Goal: Transaction & Acquisition: Subscribe to service/newsletter

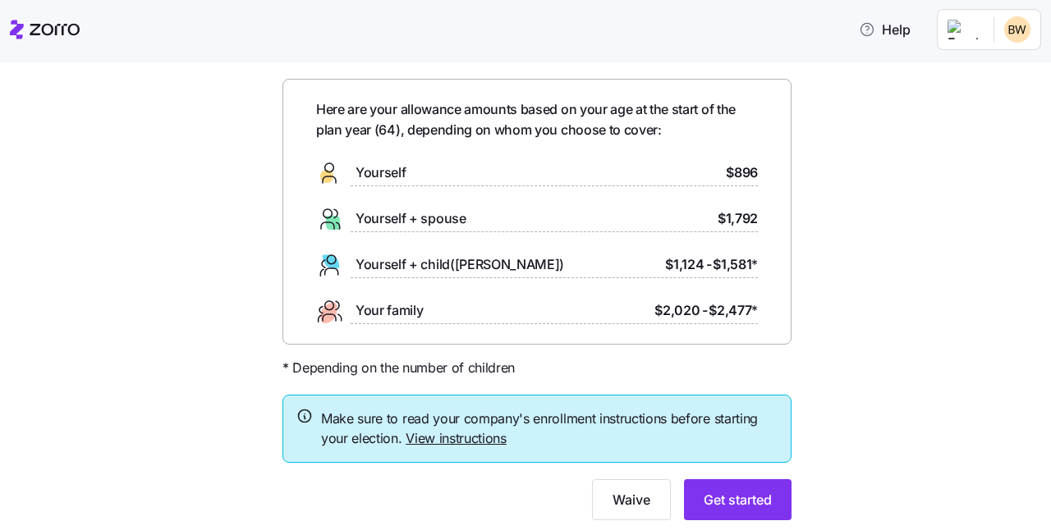
scroll to position [70, 0]
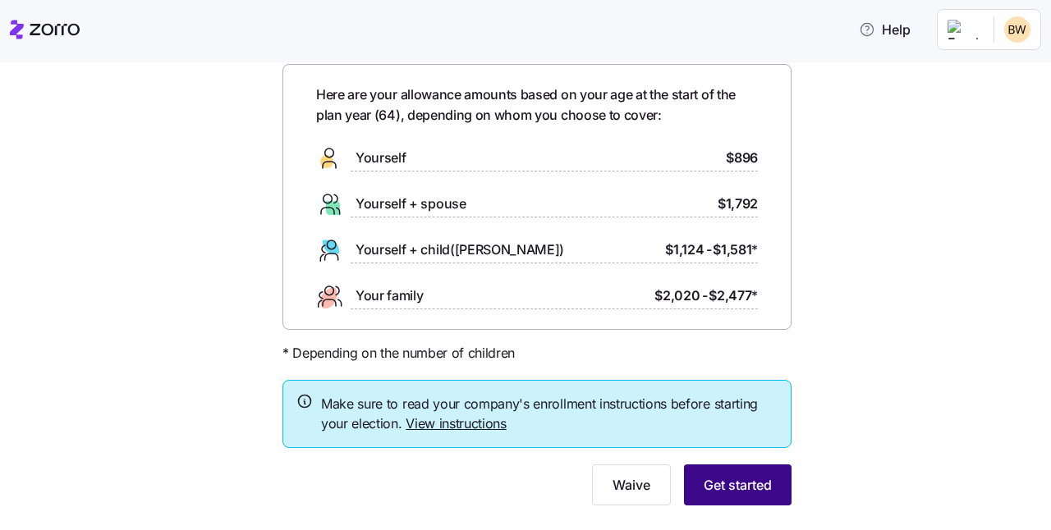
click at [746, 489] on span "Get started" at bounding box center [738, 485] width 68 height 20
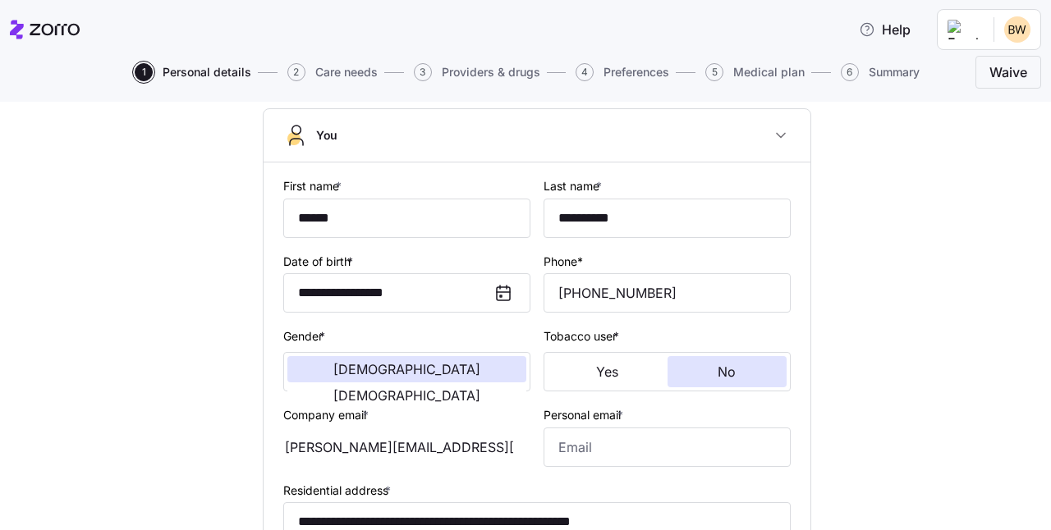
scroll to position [122, 0]
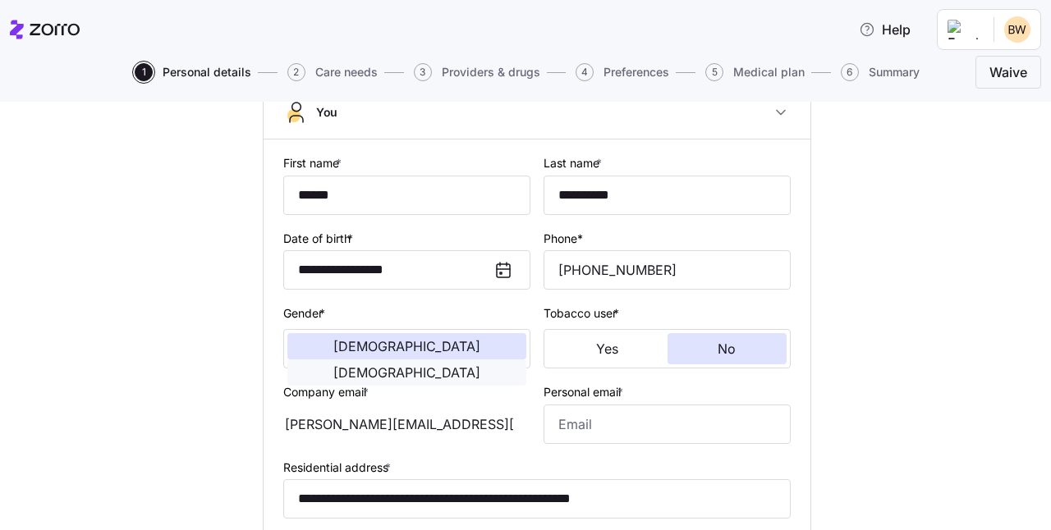
click at [457, 366] on span "[DEMOGRAPHIC_DATA]" at bounding box center [406, 372] width 147 height 13
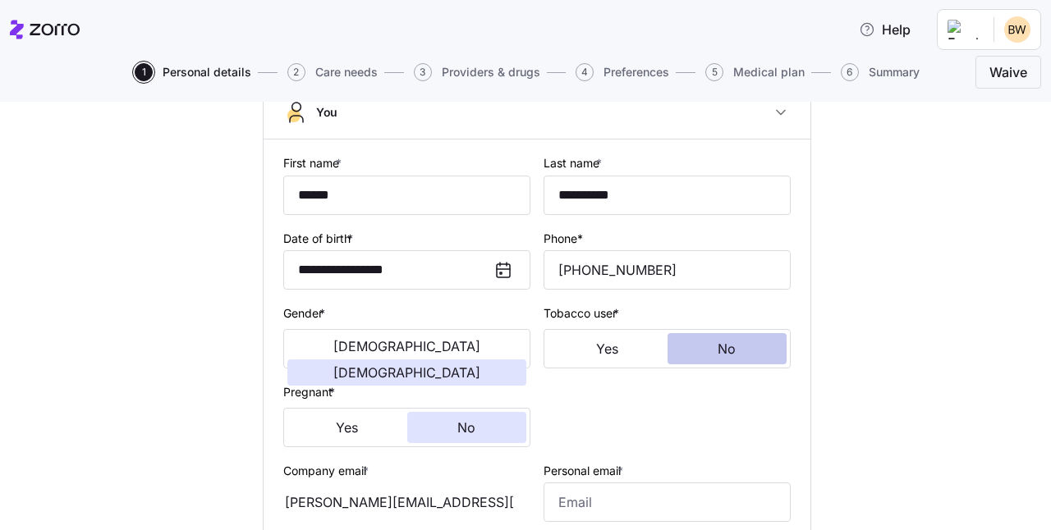
click at [709, 341] on button "No" at bounding box center [728, 348] width 120 height 31
click at [485, 436] on button "No" at bounding box center [467, 427] width 120 height 31
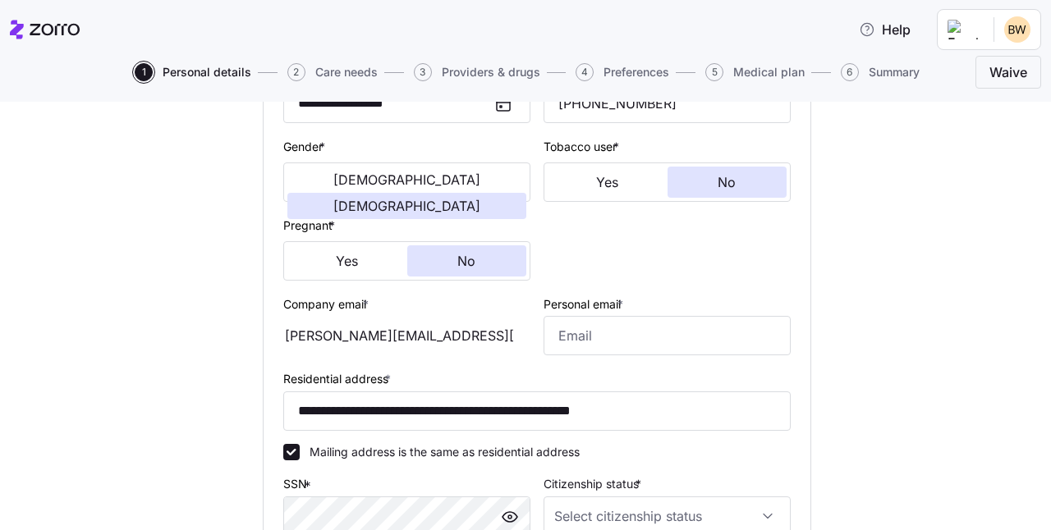
scroll to position [289, 0]
click at [564, 335] on input "Personal email *" at bounding box center [667, 334] width 247 height 39
type input "[PERSON_NAME][EMAIL_ADDRESS][PERSON_NAME][DOMAIN_NAME]"
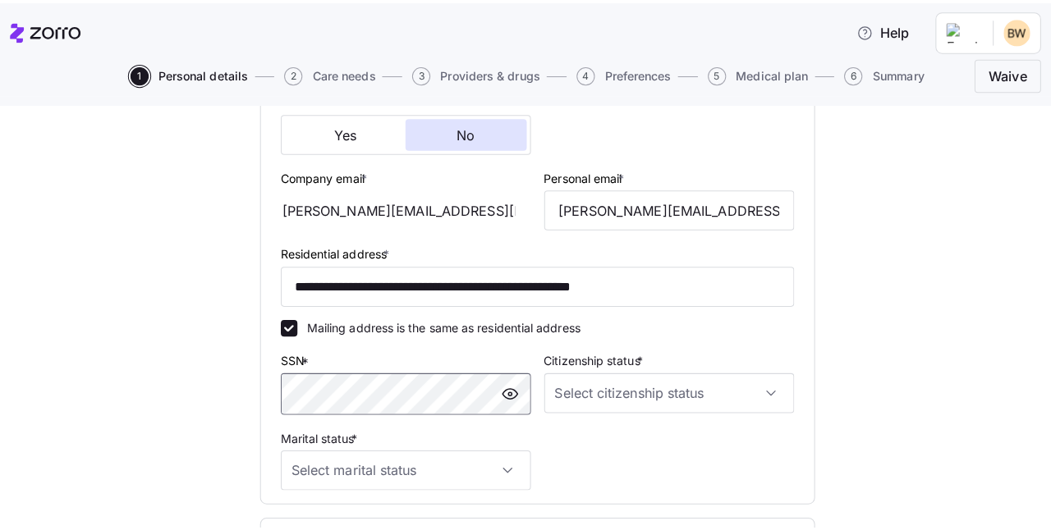
scroll to position [0, 0]
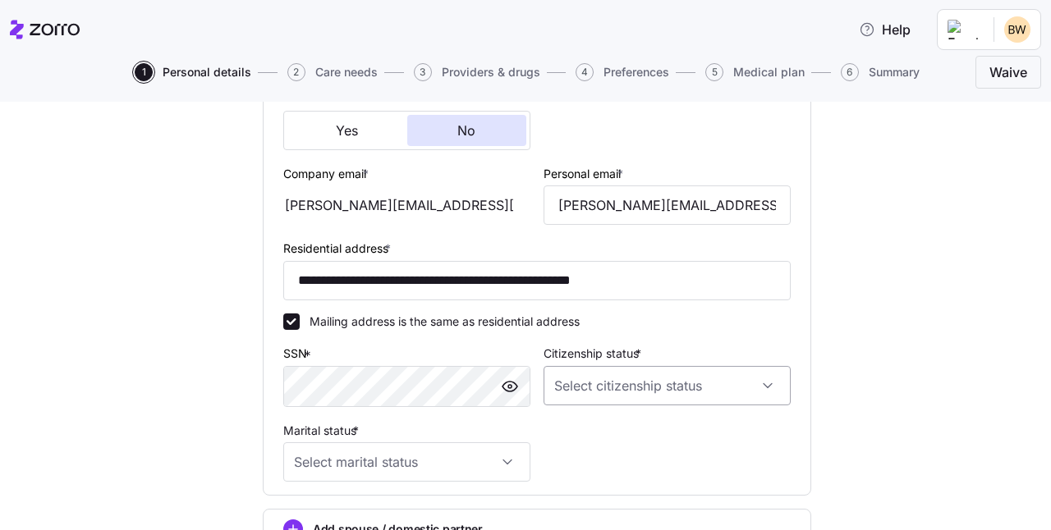
click at [565, 388] on input "Citizenship status *" at bounding box center [667, 385] width 247 height 39
click at [578, 433] on span "[DEMOGRAPHIC_DATA] citizen" at bounding box center [641, 436] width 167 height 18
type input "[DEMOGRAPHIC_DATA] citizen"
click at [506, 457] on input "Marital status *" at bounding box center [406, 462] width 247 height 39
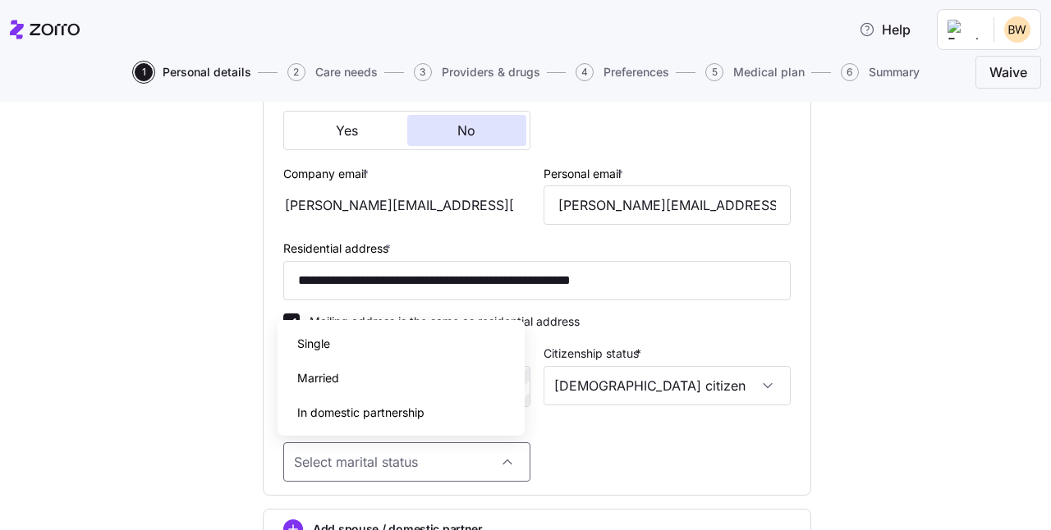
click at [323, 382] on span "Married" at bounding box center [318, 379] width 42 height 18
type input "Married"
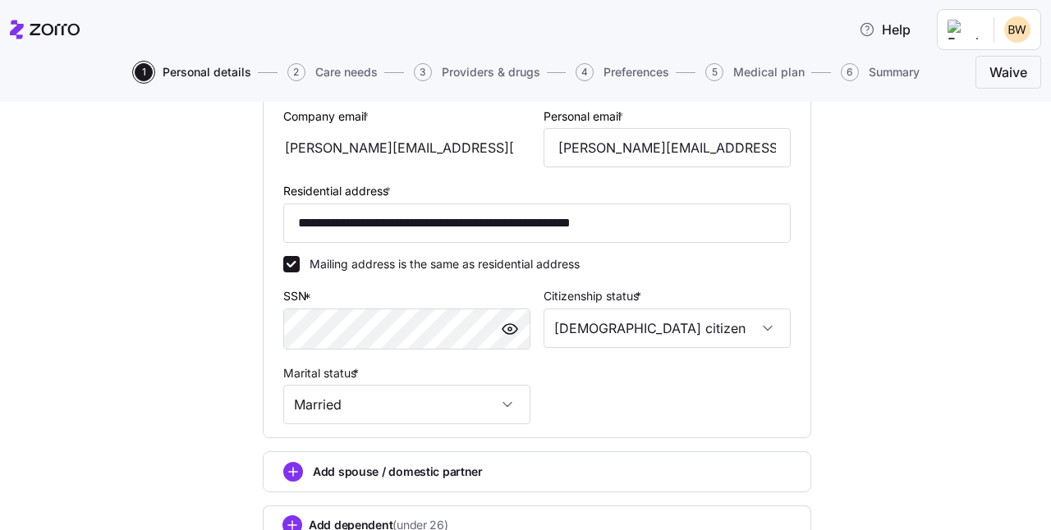
scroll to position [604, 0]
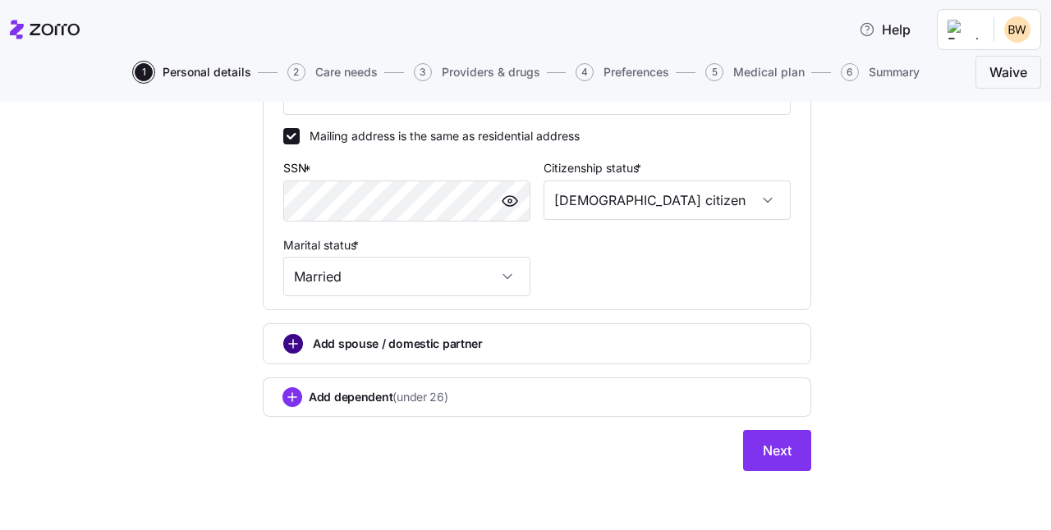
click at [293, 347] on circle "add icon" at bounding box center [293, 344] width 18 height 18
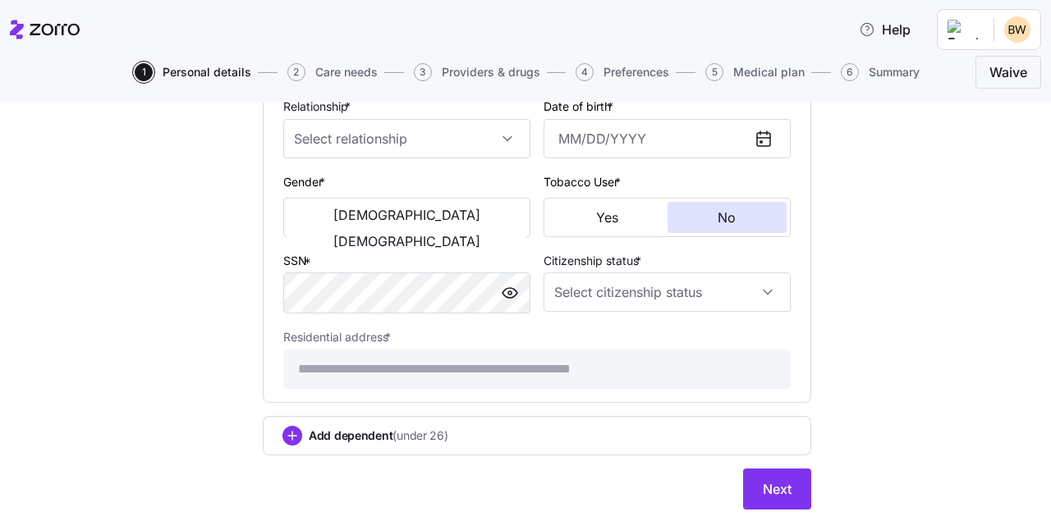
scroll to position [1013, 0]
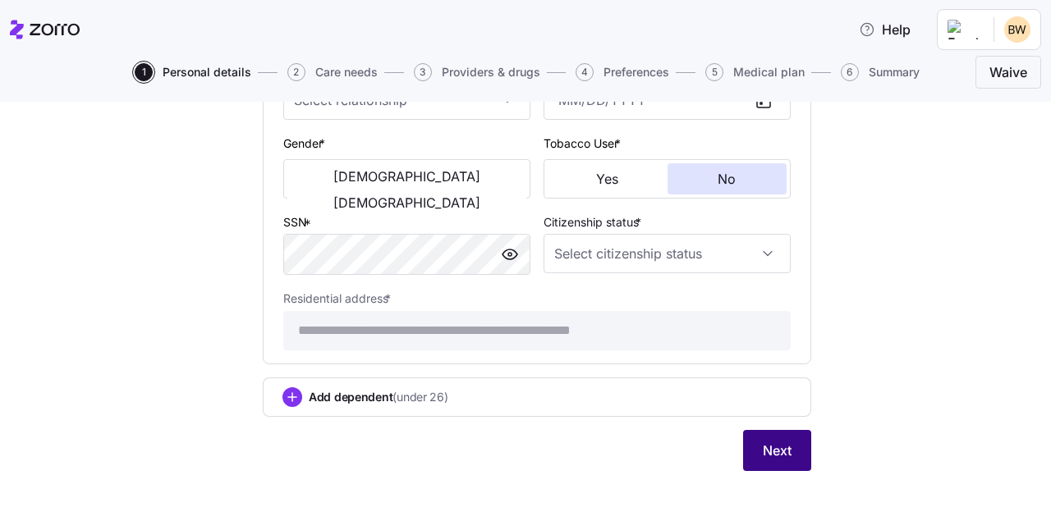
click at [765, 455] on span "Next" at bounding box center [777, 451] width 29 height 20
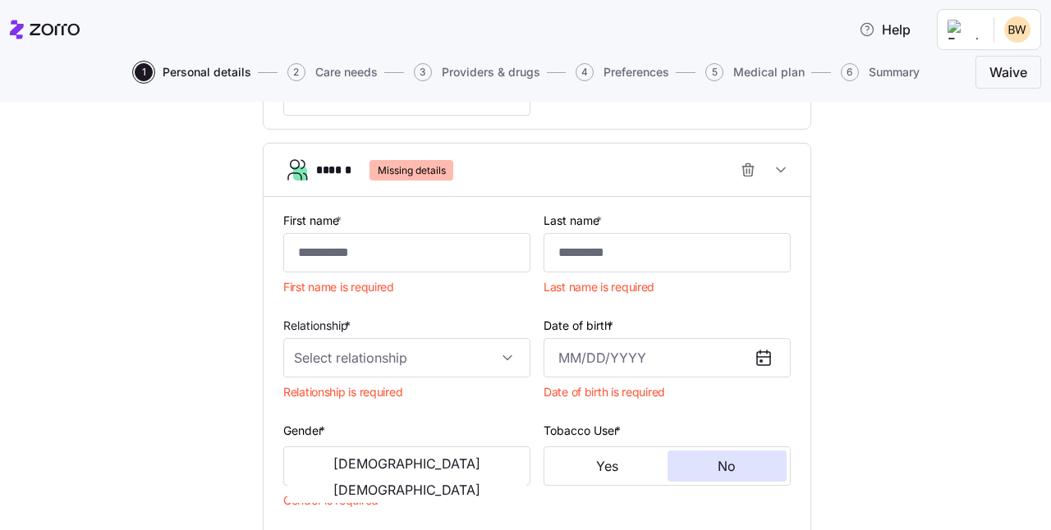
scroll to position [724, 0]
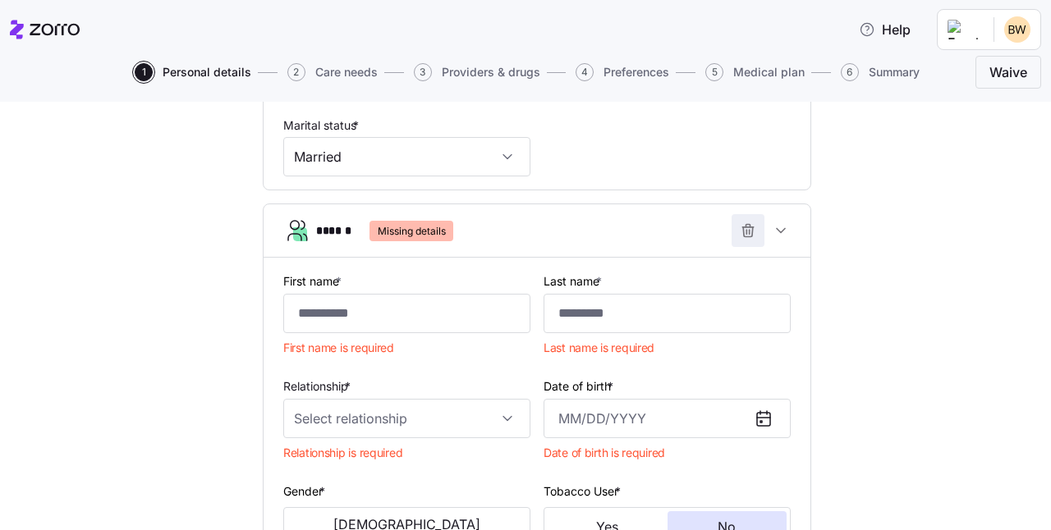
click at [746, 231] on icon "button" at bounding box center [746, 233] width 0 height 4
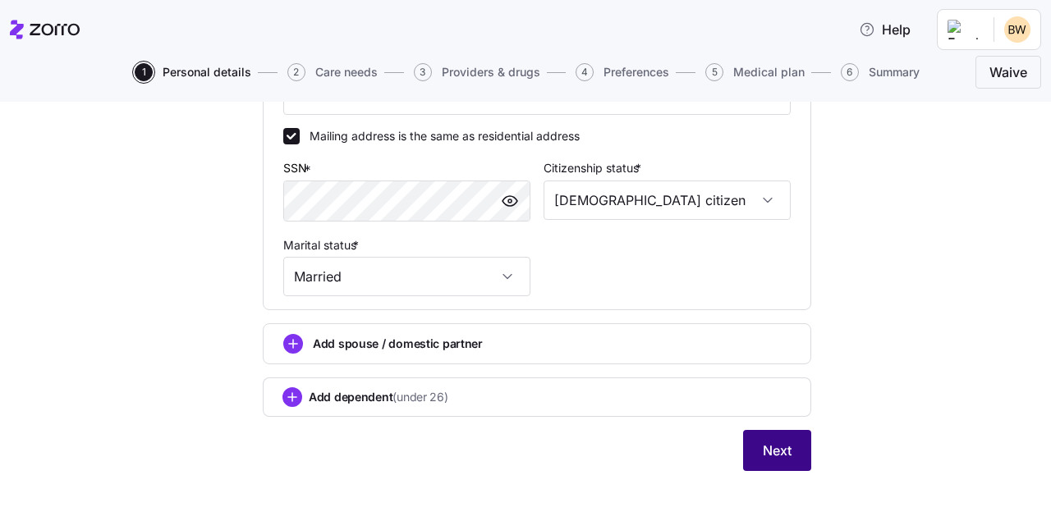
click at [776, 449] on span "Next" at bounding box center [777, 451] width 29 height 20
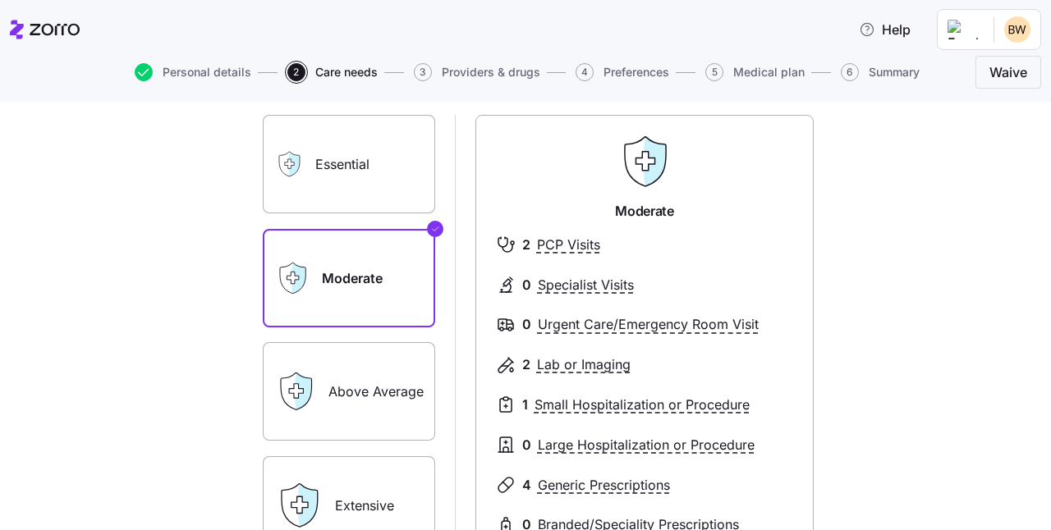
scroll to position [105, 0]
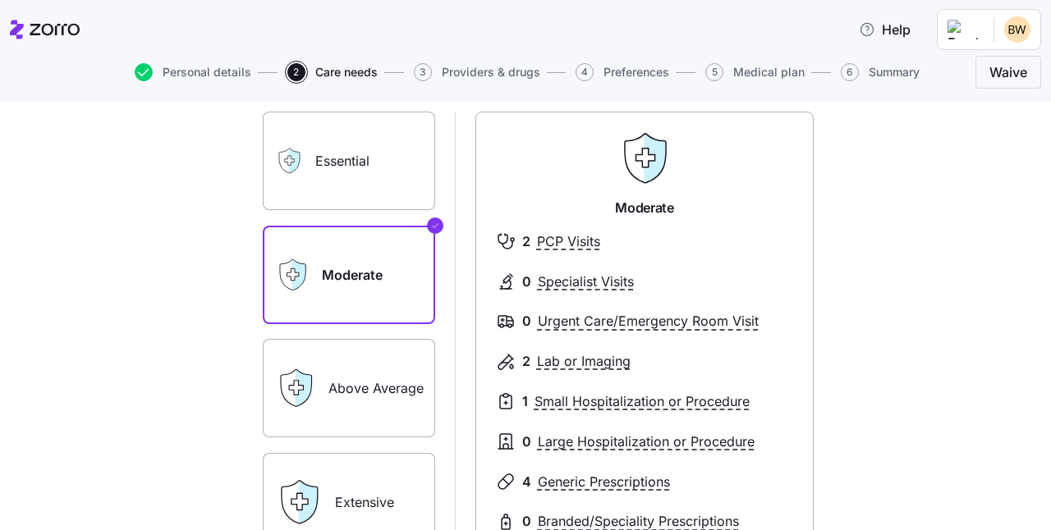
click at [352, 390] on label "Above Average" at bounding box center [349, 388] width 172 height 99
click at [0, 0] on input "Above Average" at bounding box center [0, 0] width 0 height 0
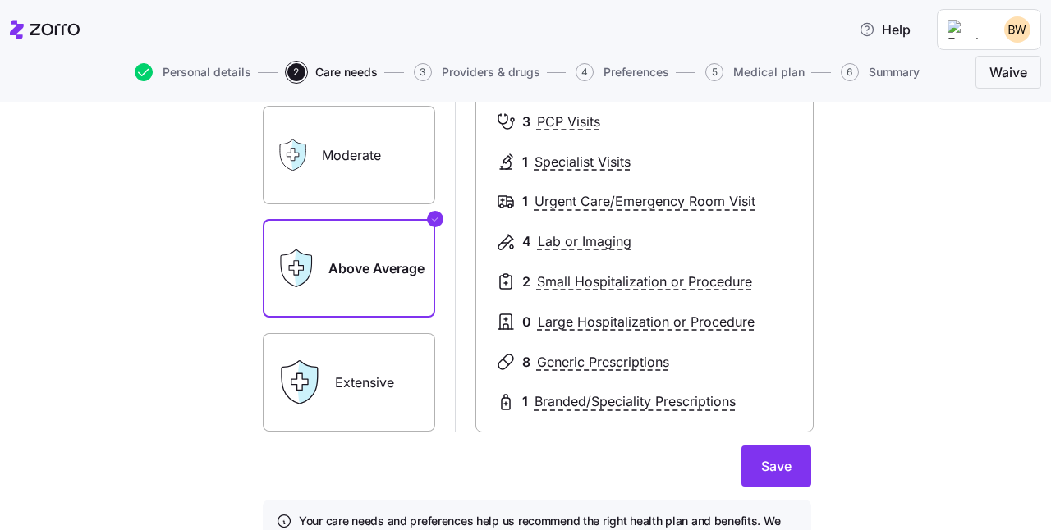
scroll to position [330, 0]
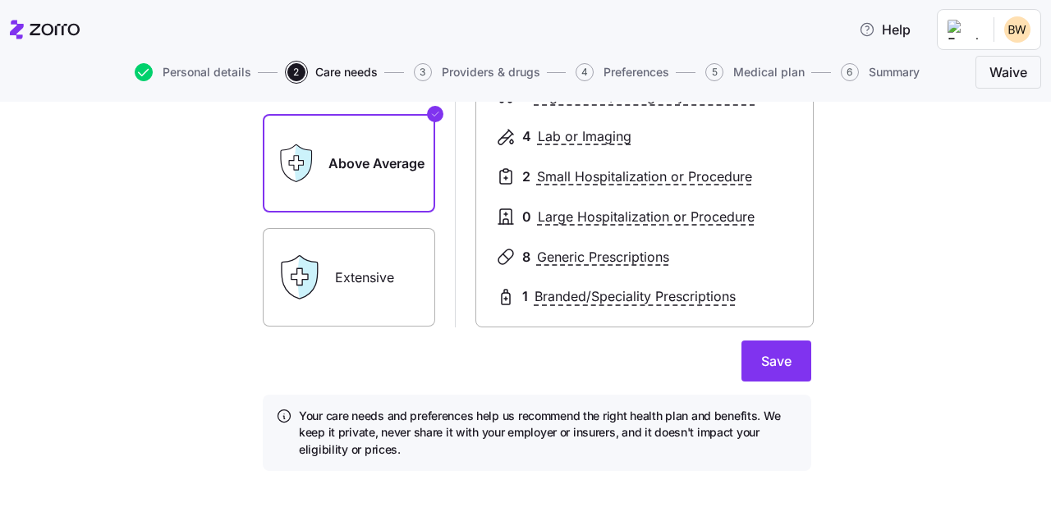
click at [334, 285] on label "Extensive" at bounding box center [349, 277] width 172 height 99
click at [0, 0] on input "Extensive" at bounding box center [0, 0] width 0 height 0
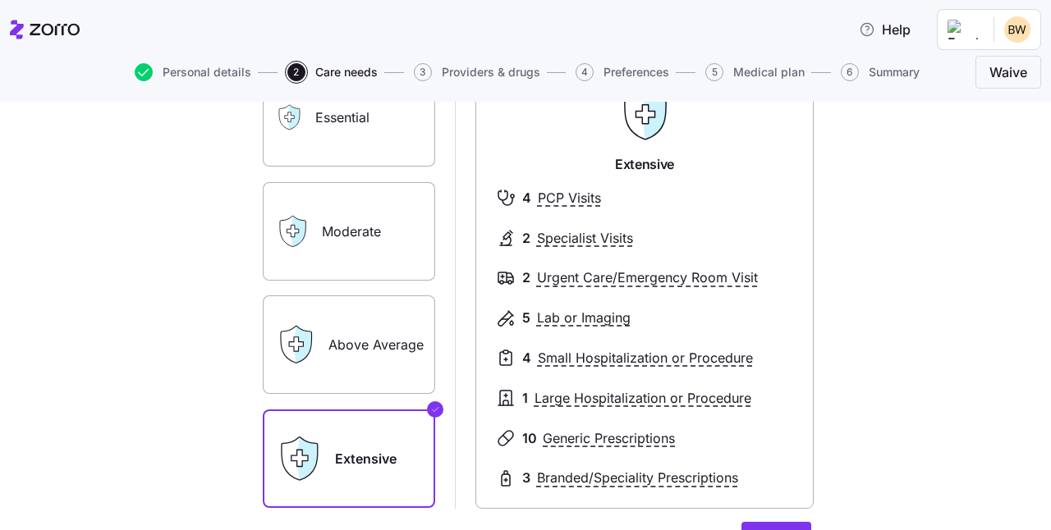
scroll to position [131, 0]
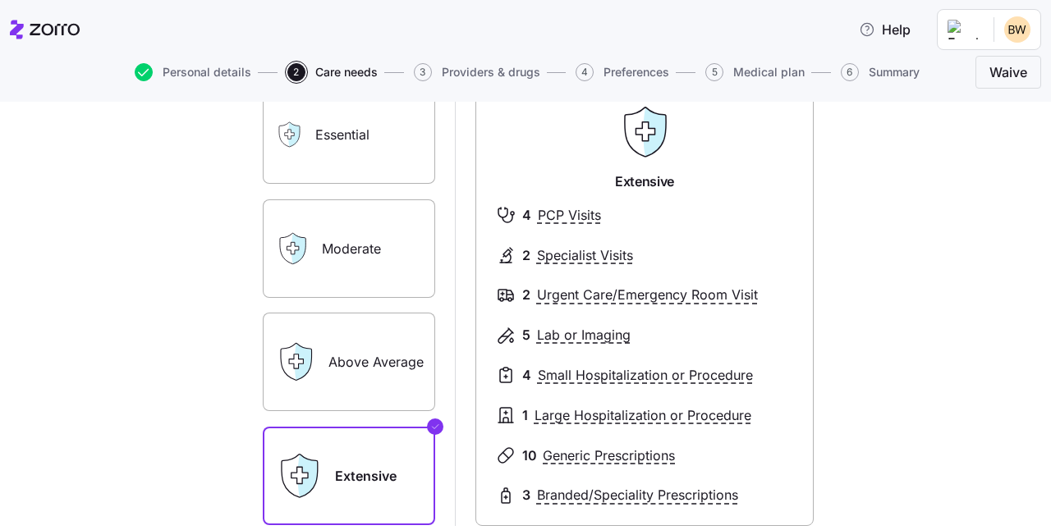
click at [328, 355] on label "Above Average" at bounding box center [349, 362] width 172 height 99
click at [0, 0] on input "Above Average" at bounding box center [0, 0] width 0 height 0
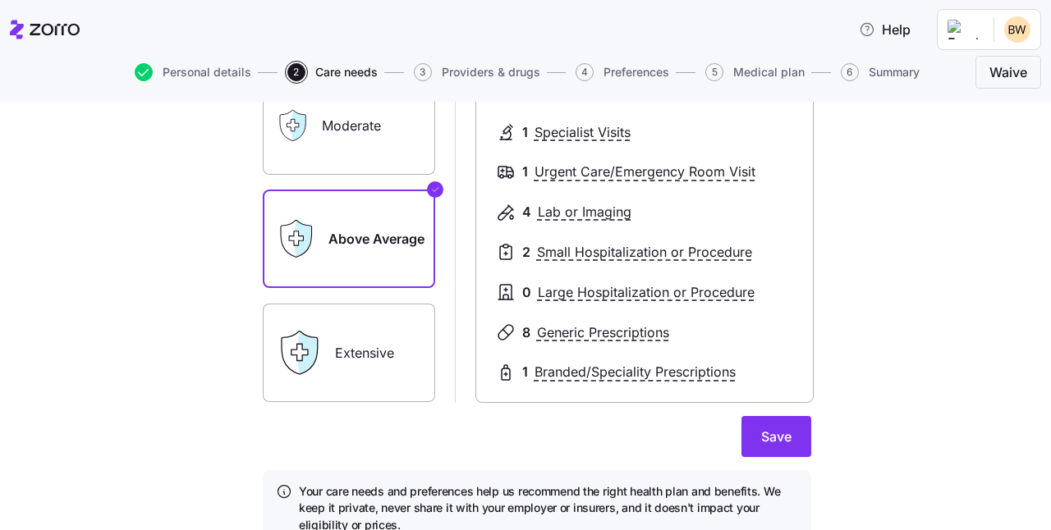
scroll to position [323, 0]
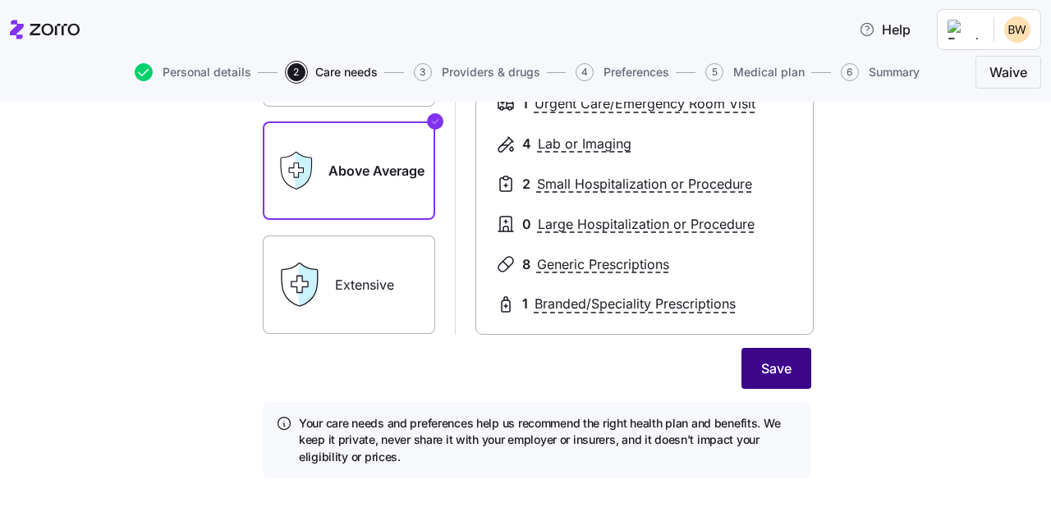
click at [761, 374] on span "Save" at bounding box center [776, 369] width 30 height 20
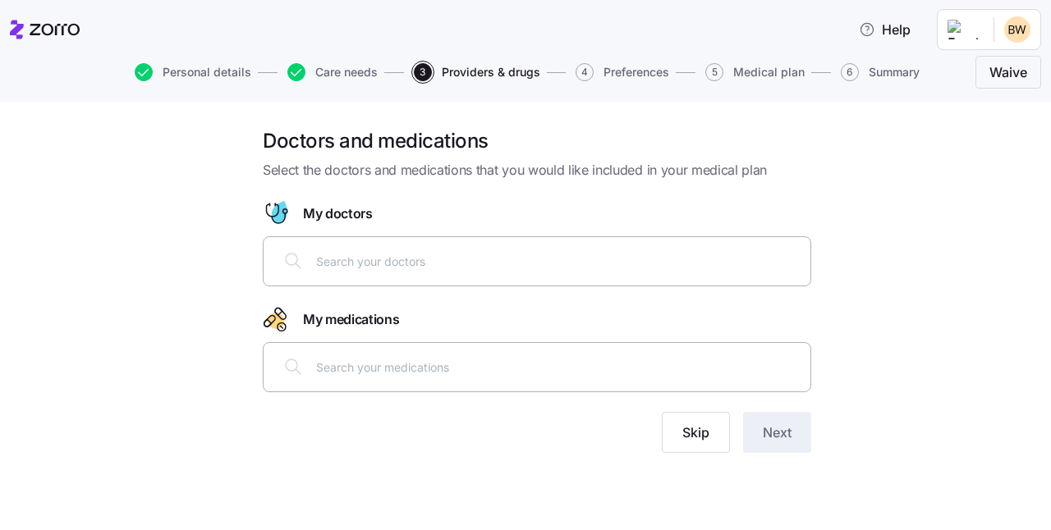
click at [324, 262] on input "text" at bounding box center [558, 261] width 484 height 18
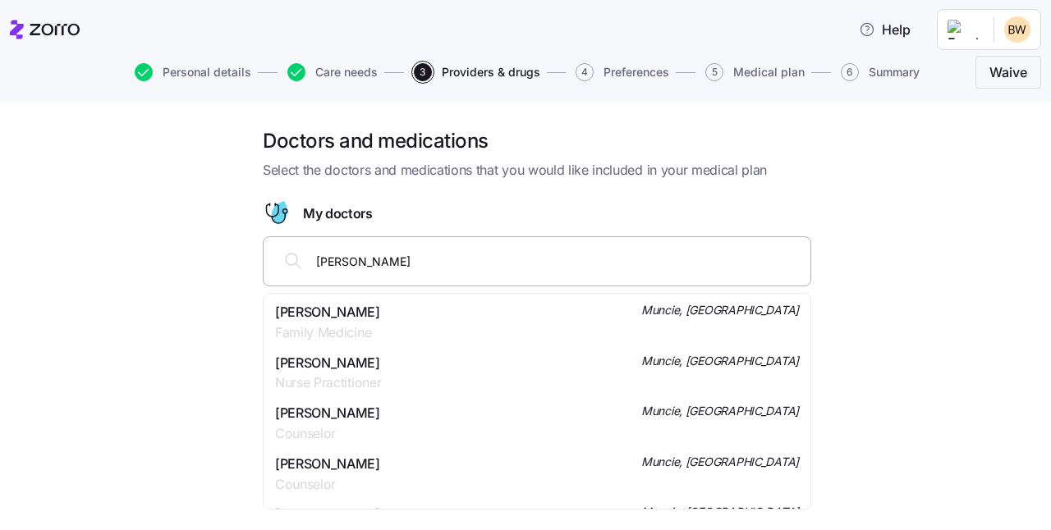
type input "[PERSON_NAME]"
click at [393, 374] on div "[PERSON_NAME] Family Medicine Muncie, [GEOGRAPHIC_DATA]" at bounding box center [537, 373] width 524 height 41
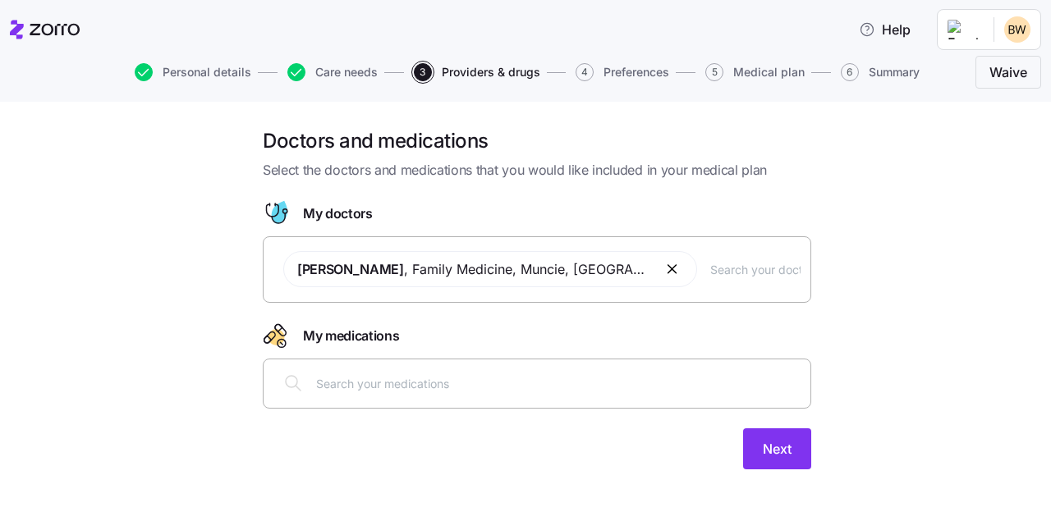
click at [347, 383] on input "text" at bounding box center [558, 383] width 484 height 18
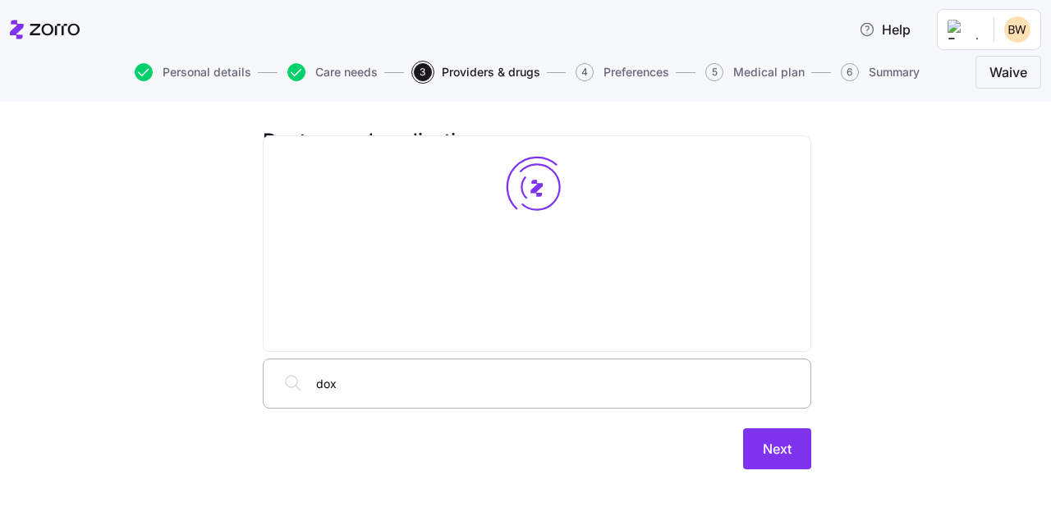
type input "doxy"
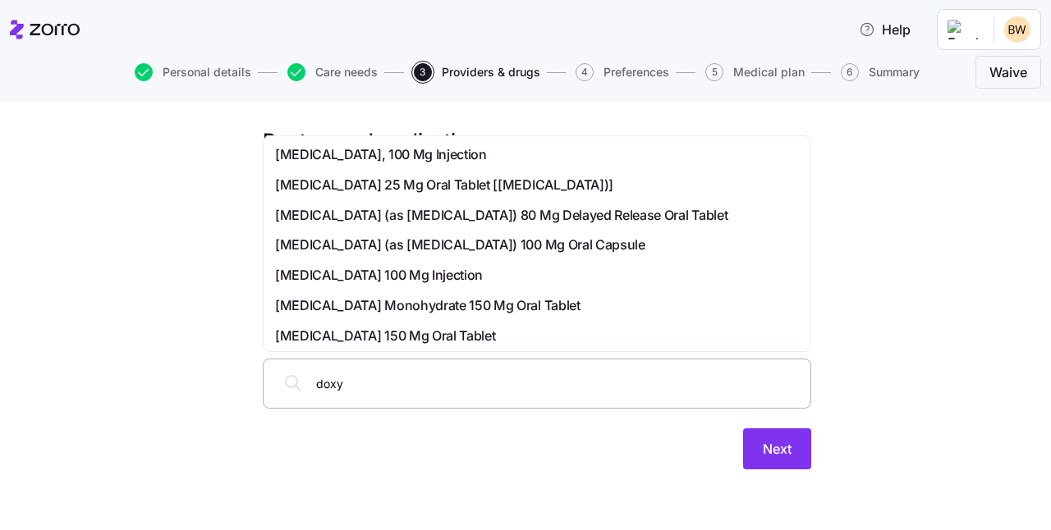
click at [350, 240] on span "[MEDICAL_DATA] (as [MEDICAL_DATA]) 100 Mg Oral Capsule" at bounding box center [460, 245] width 370 height 21
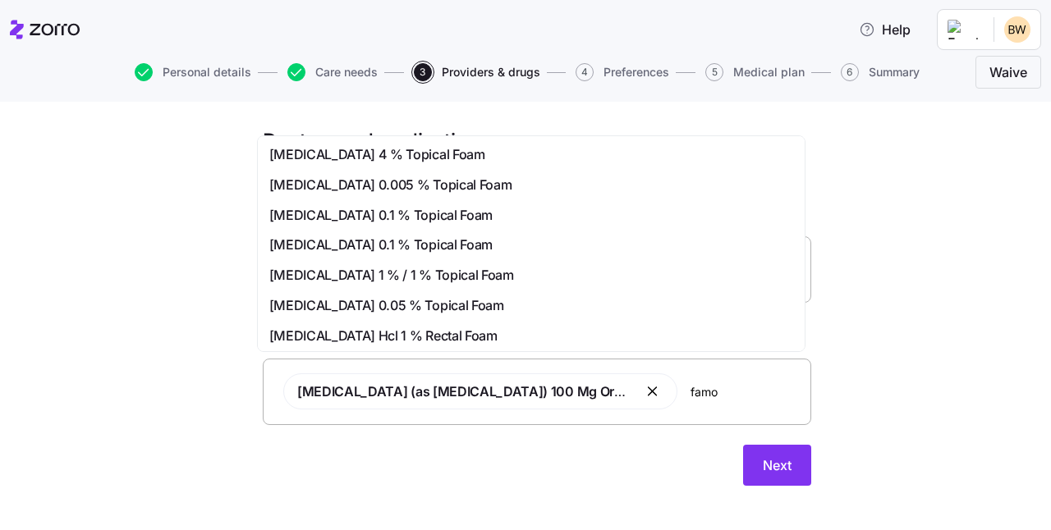
type input "famot"
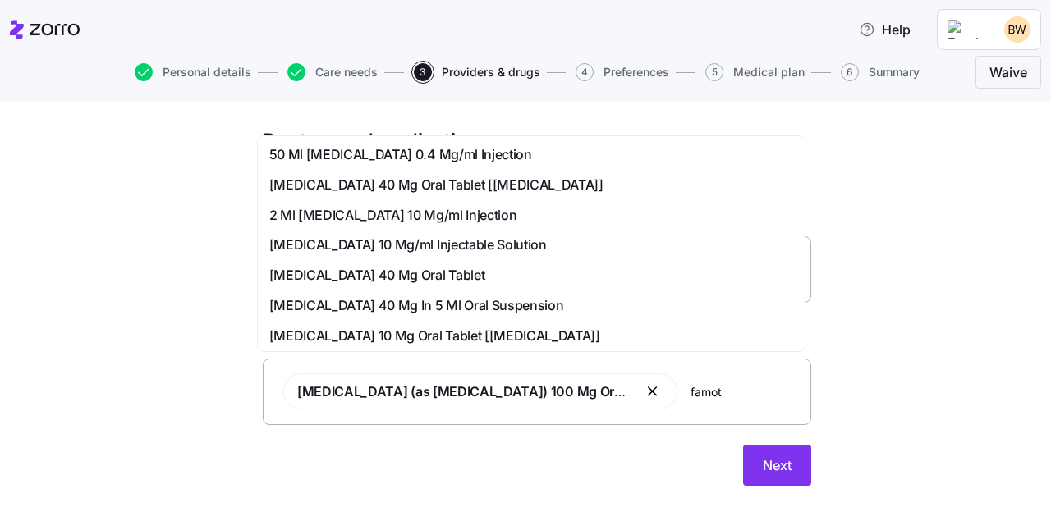
click at [415, 184] on span "[MEDICAL_DATA] 40 Mg Oral Tablet [[MEDICAL_DATA]]" at bounding box center [436, 185] width 334 height 21
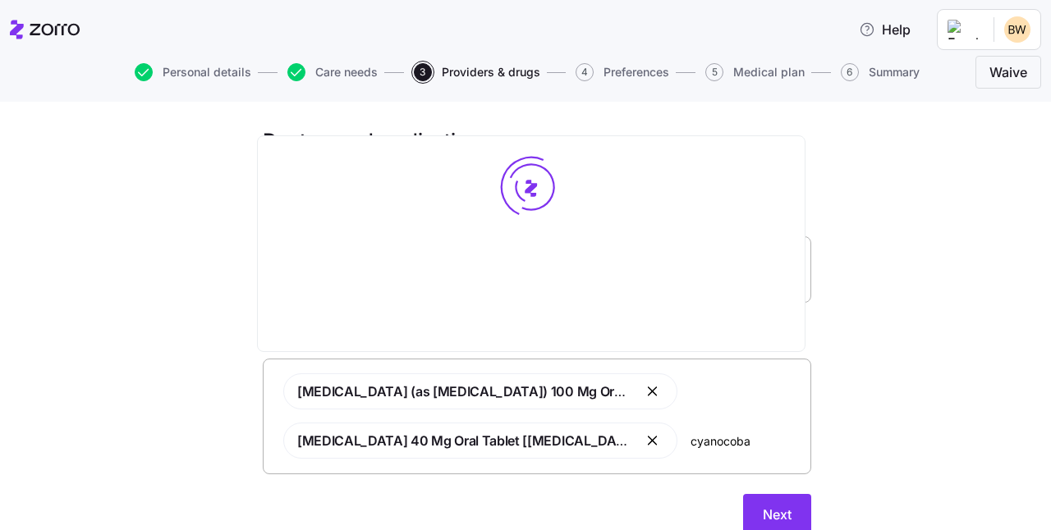
type input "cyanocobal"
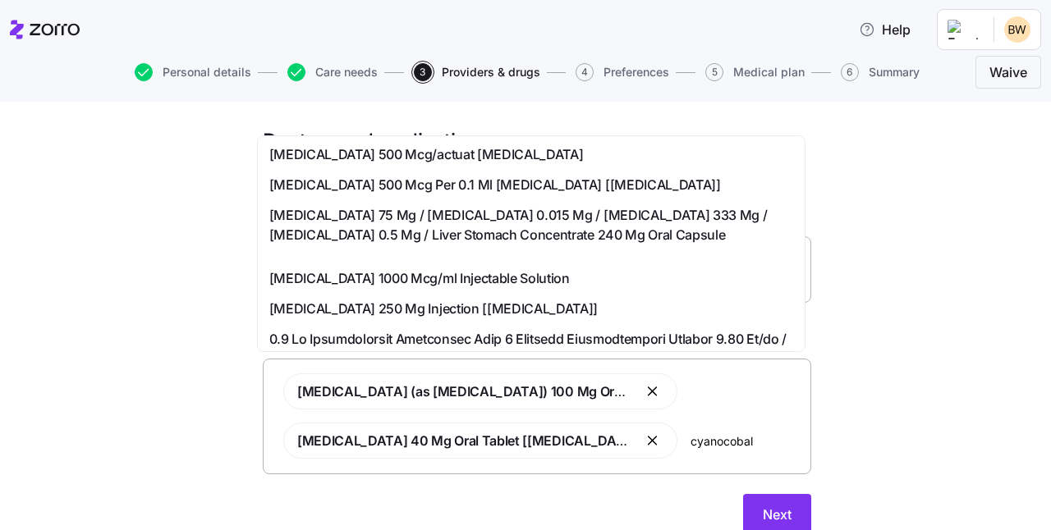
click at [390, 271] on span "[MEDICAL_DATA] 1000 Mcg/ml Injectable Solution" at bounding box center [419, 279] width 301 height 21
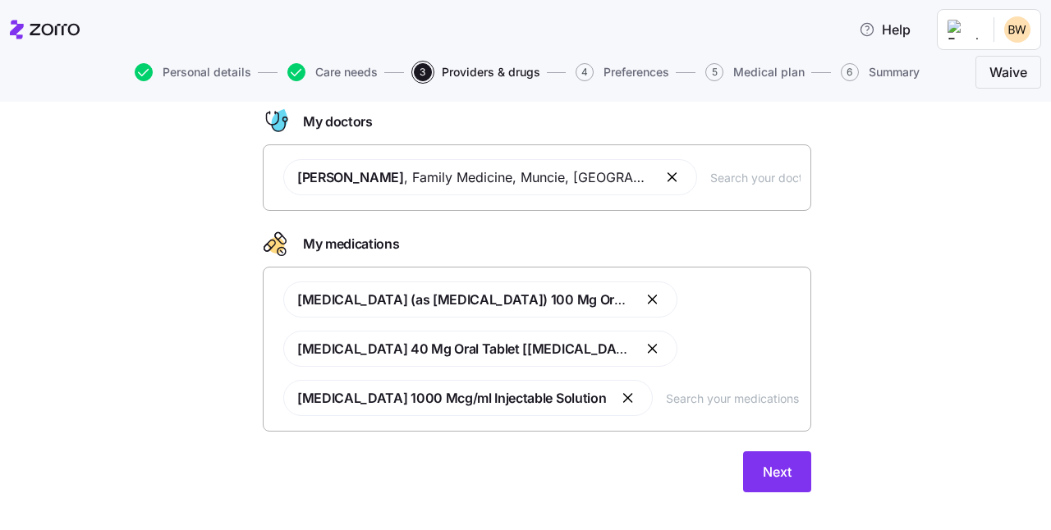
scroll to position [113, 0]
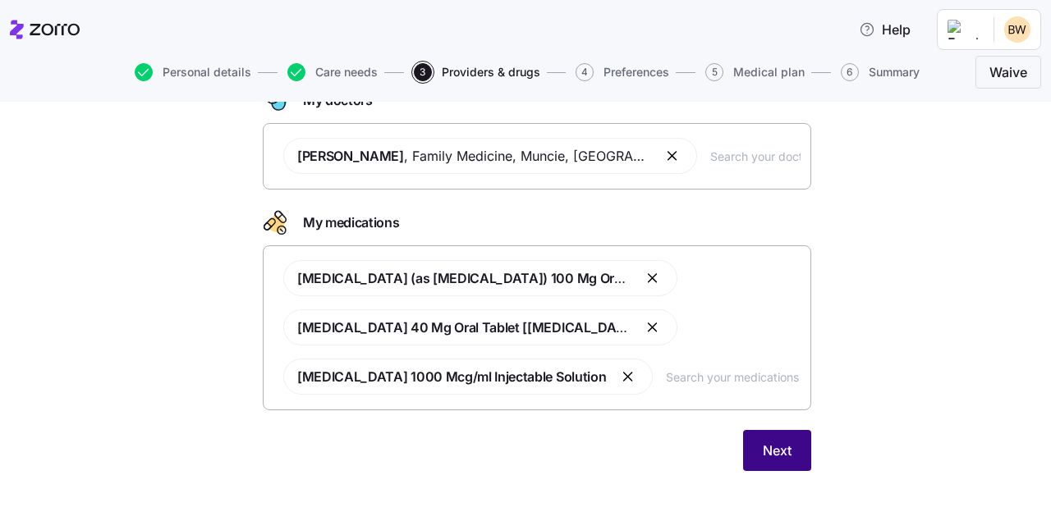
click at [774, 458] on span "Next" at bounding box center [777, 451] width 29 height 20
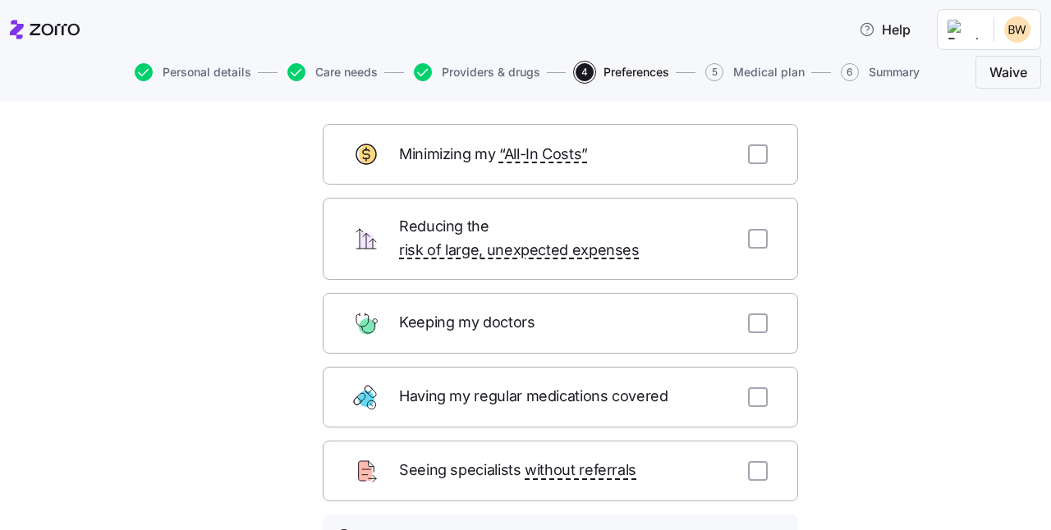
scroll to position [75, 0]
click at [756, 231] on input "checkbox" at bounding box center [758, 241] width 20 height 20
checkbox input "true"
click at [754, 315] on input "checkbox" at bounding box center [758, 325] width 20 height 20
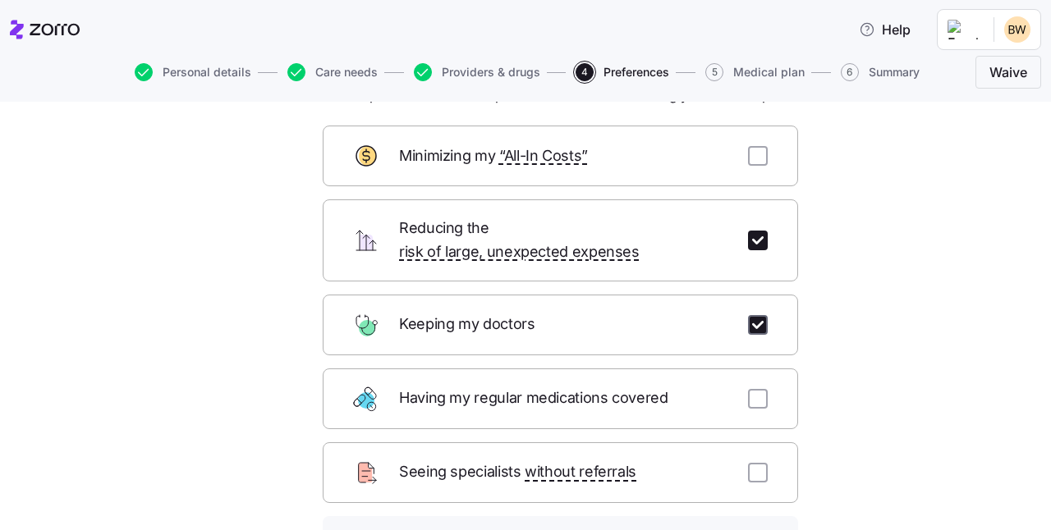
checkbox input "true"
click at [752, 152] on input "checkbox" at bounding box center [758, 156] width 20 height 20
checkbox input "true"
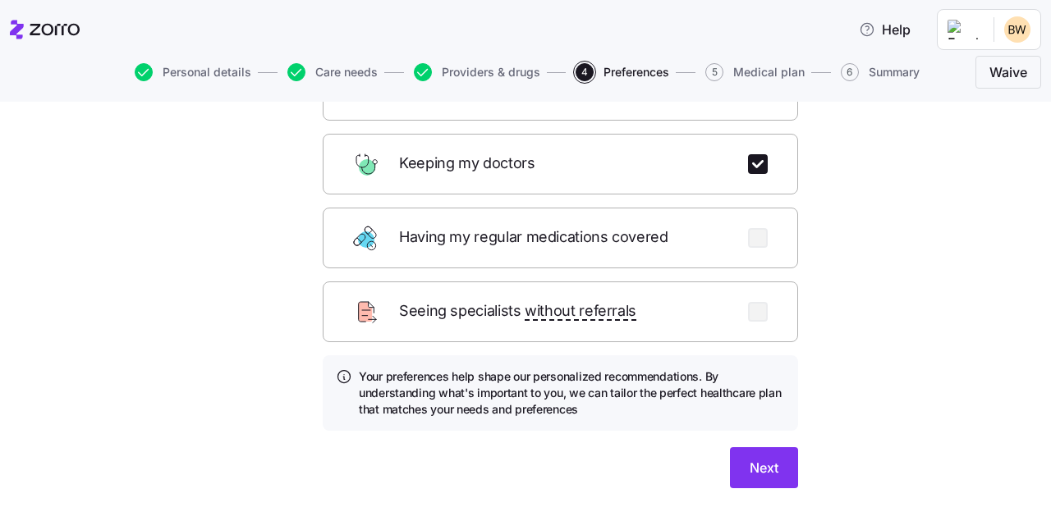
scroll to position [252, 0]
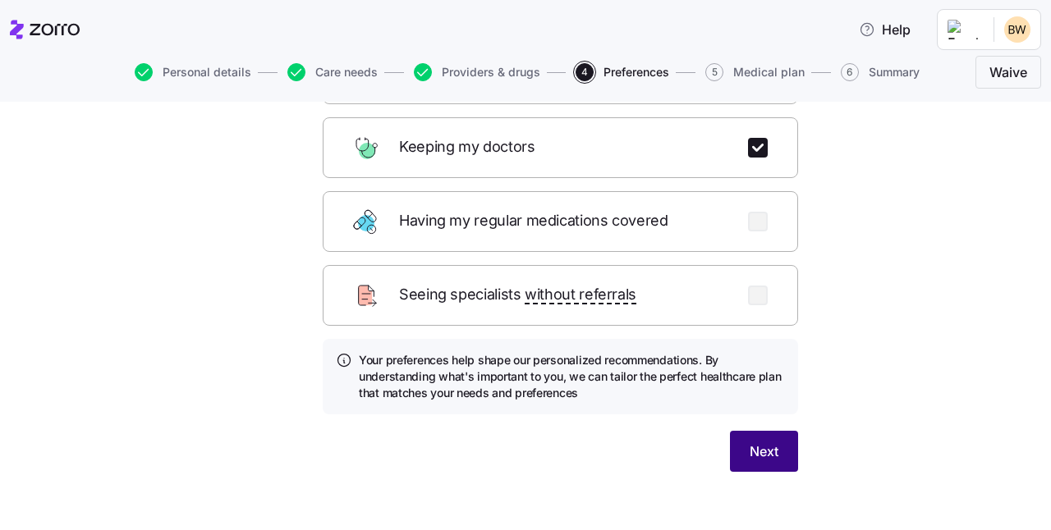
click at [752, 442] on span "Next" at bounding box center [764, 452] width 29 height 20
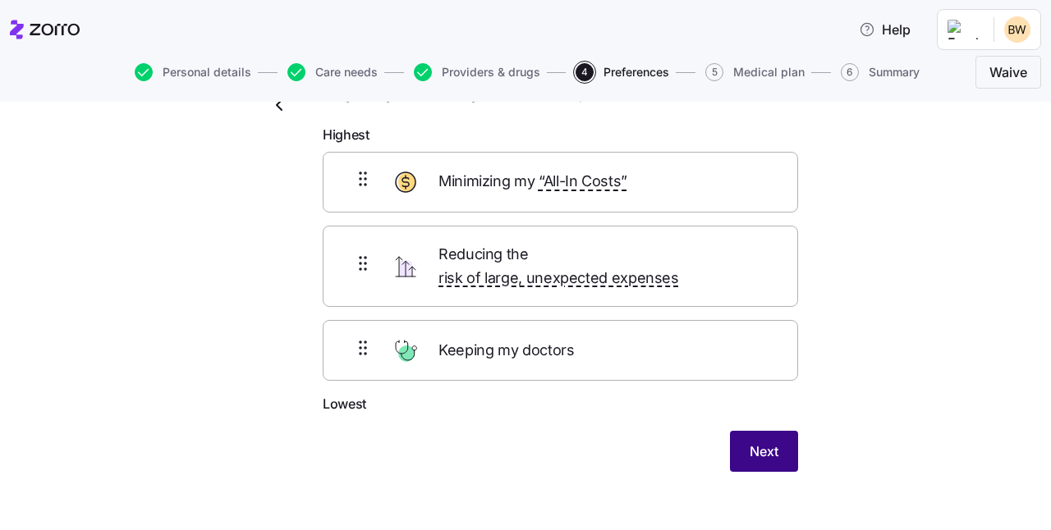
click at [768, 442] on span "Next" at bounding box center [764, 452] width 29 height 20
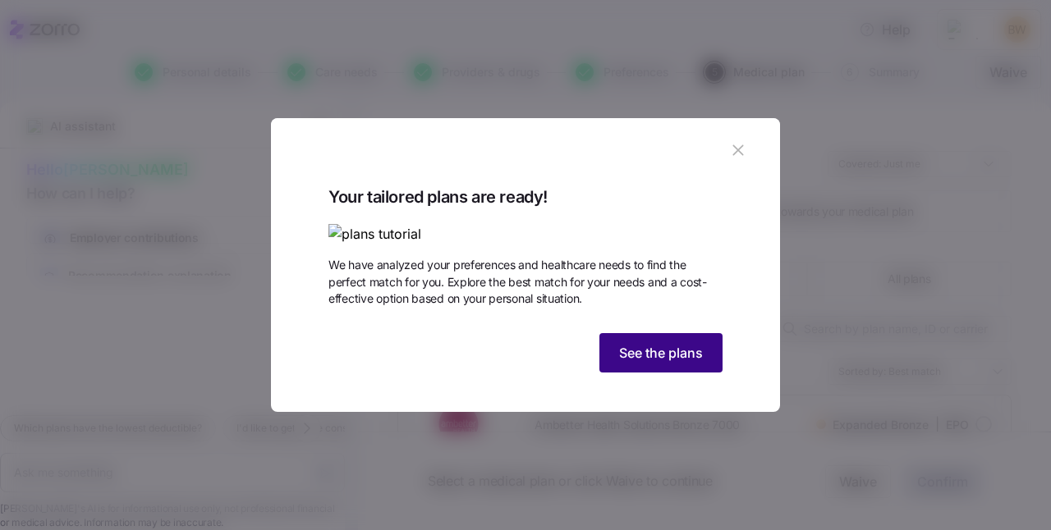
click at [664, 363] on span "See the plans" at bounding box center [661, 353] width 84 height 20
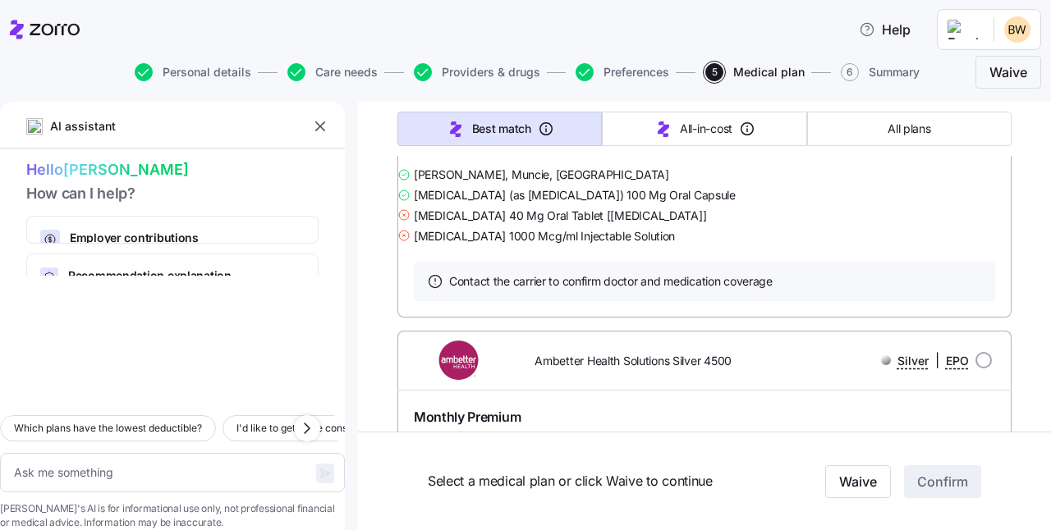
scroll to position [30896, 0]
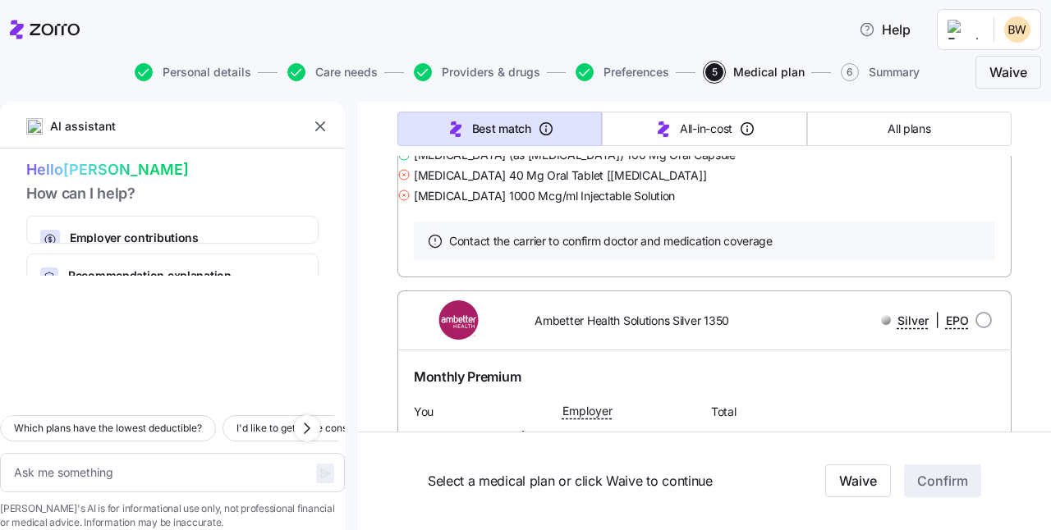
type textarea "x"
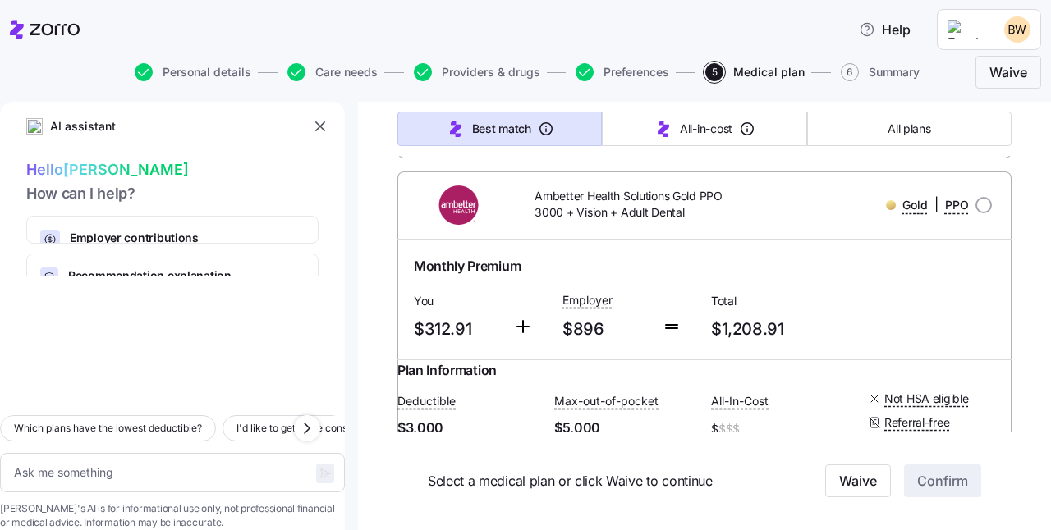
scroll to position [7361, 0]
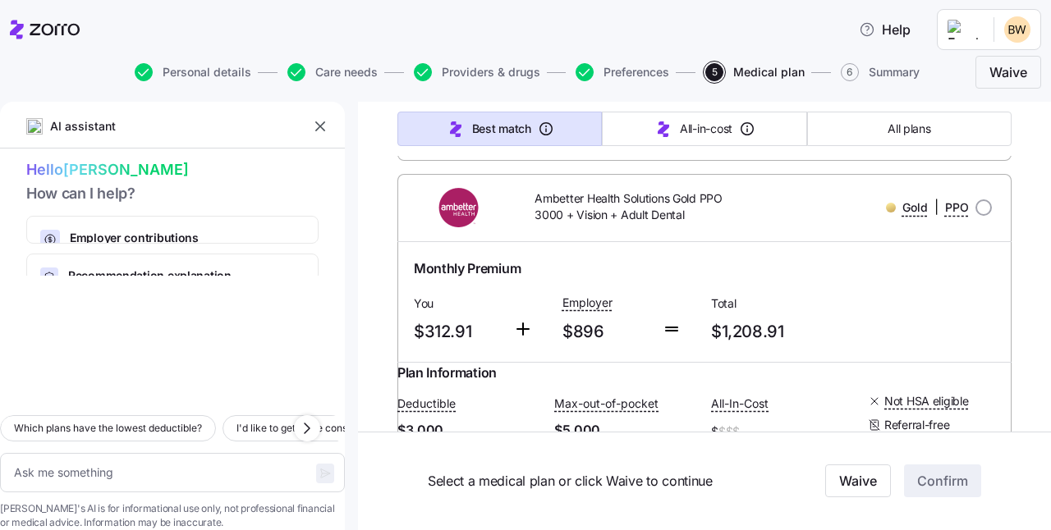
radio input "true"
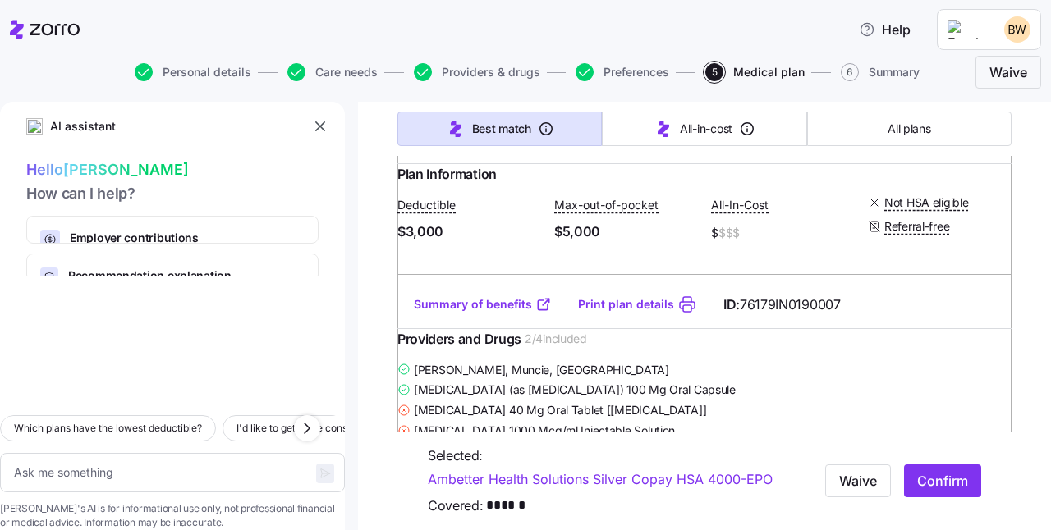
scroll to position [7571, 0]
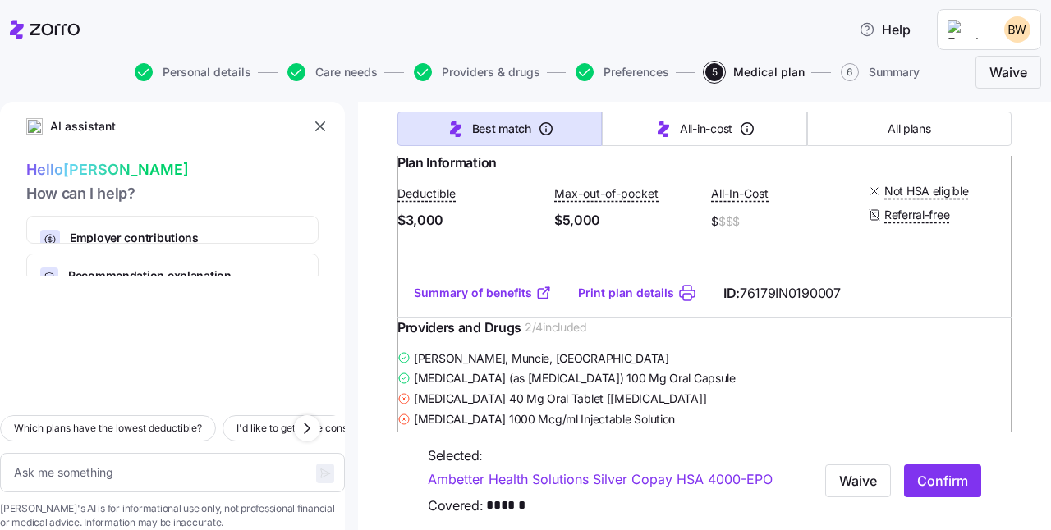
click at [937, 483] on span "Confirm" at bounding box center [942, 481] width 51 height 20
type textarea "x"
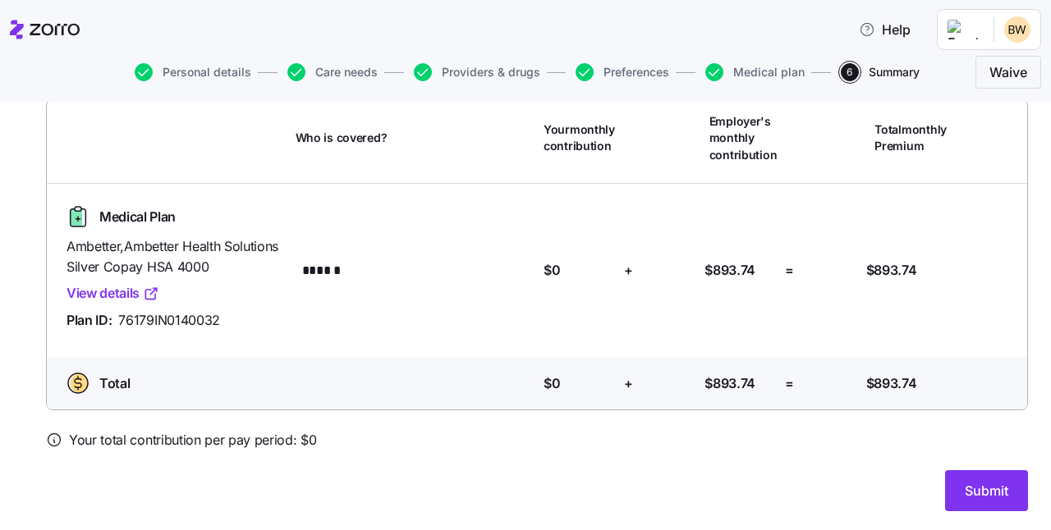
scroll to position [125, 0]
click at [982, 489] on span "Submit" at bounding box center [987, 490] width 44 height 20
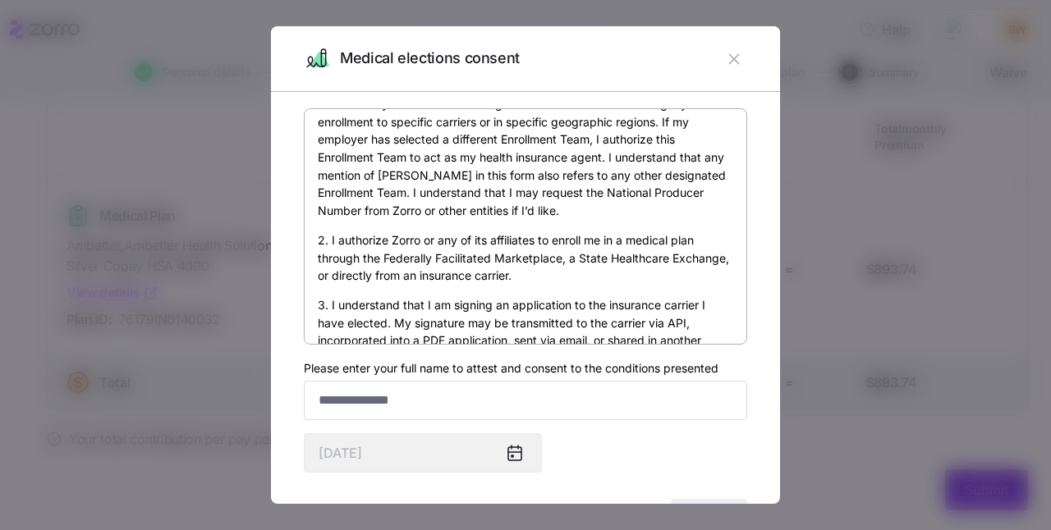
scroll to position [121, 0]
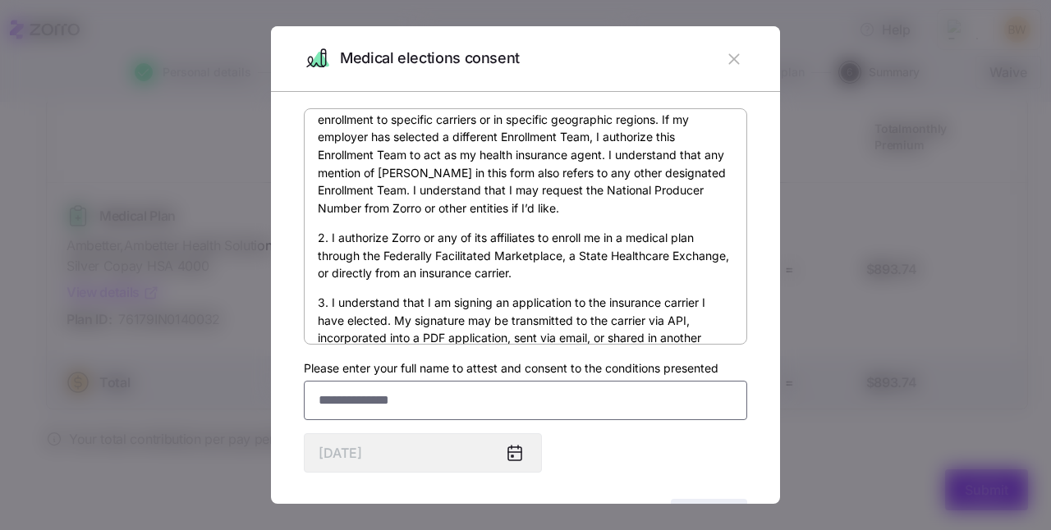
click at [337, 397] on input "Please enter your full name to attest and consent to the conditions presented" at bounding box center [525, 400] width 443 height 39
type input "*"
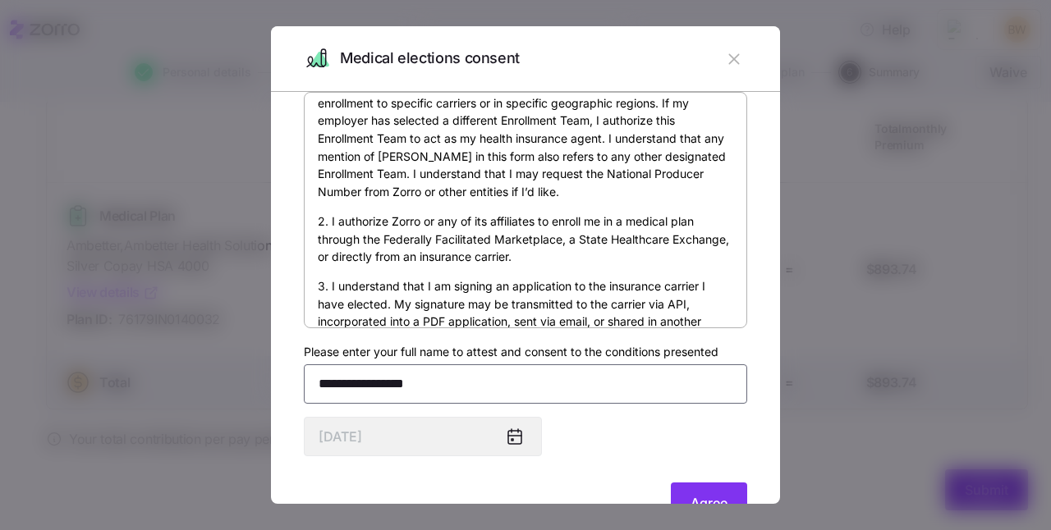
scroll to position [31, 0]
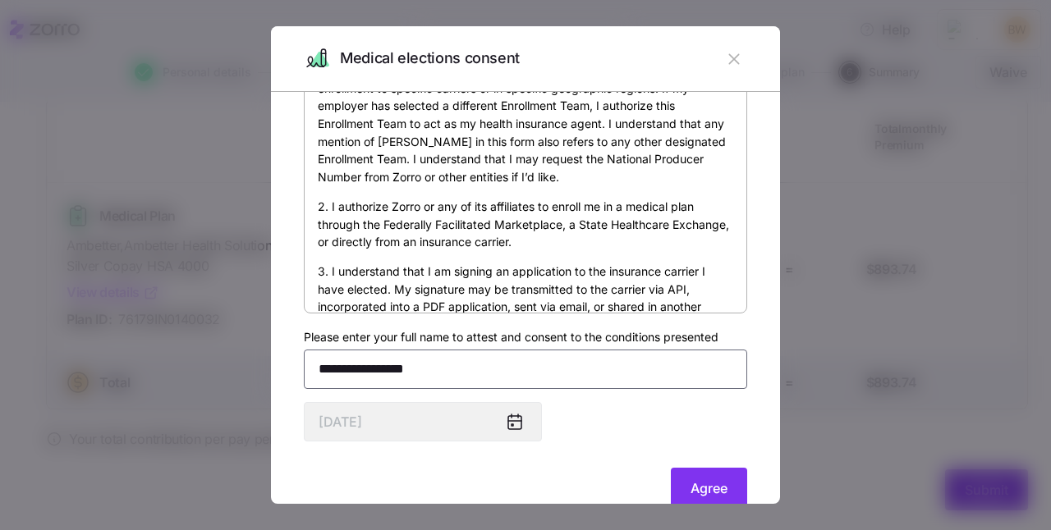
drag, startPoint x: 367, startPoint y: 369, endPoint x: 370, endPoint y: 384, distance: 15.9
click at [367, 369] on input "**********" at bounding box center [525, 369] width 443 height 39
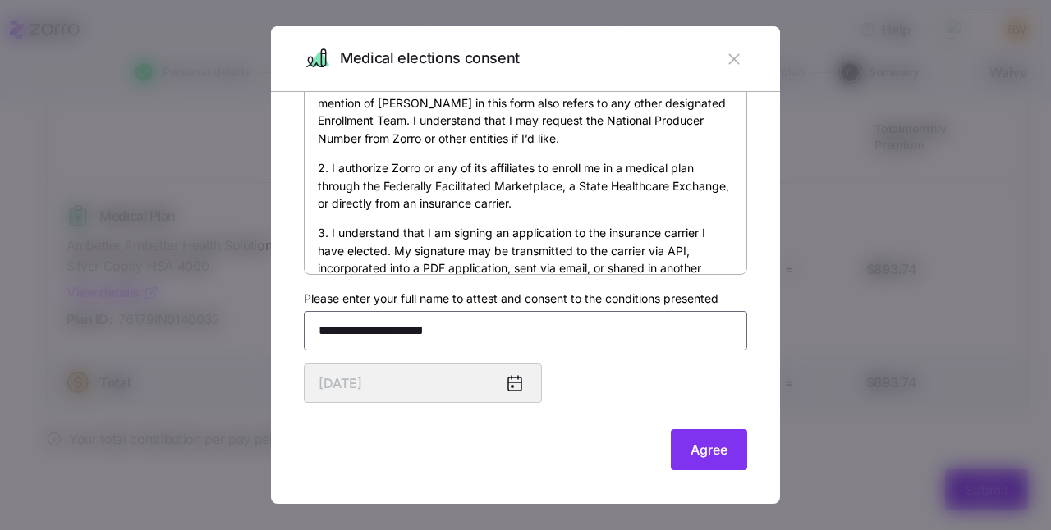
scroll to position [72, 0]
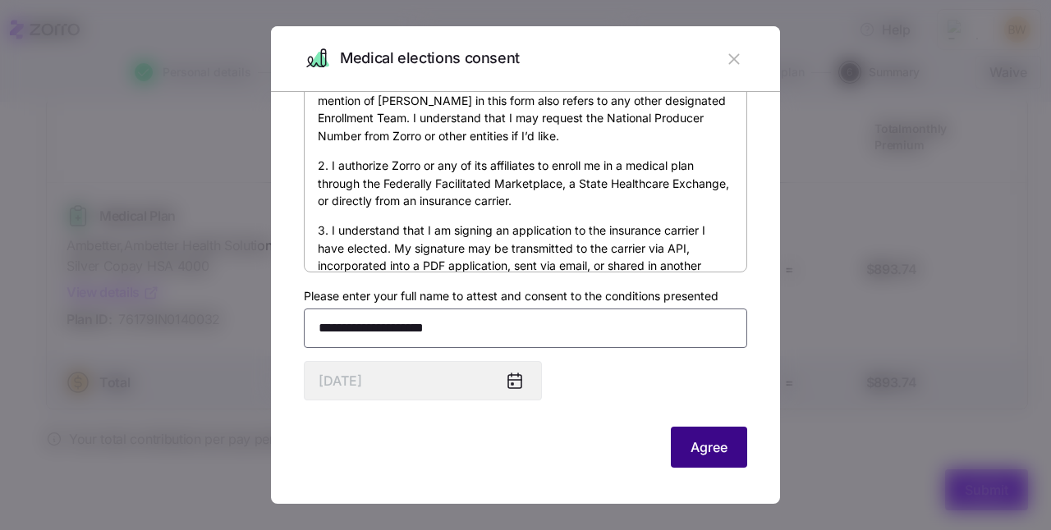
type input "**********"
click at [691, 445] on span "Agree" at bounding box center [709, 448] width 37 height 20
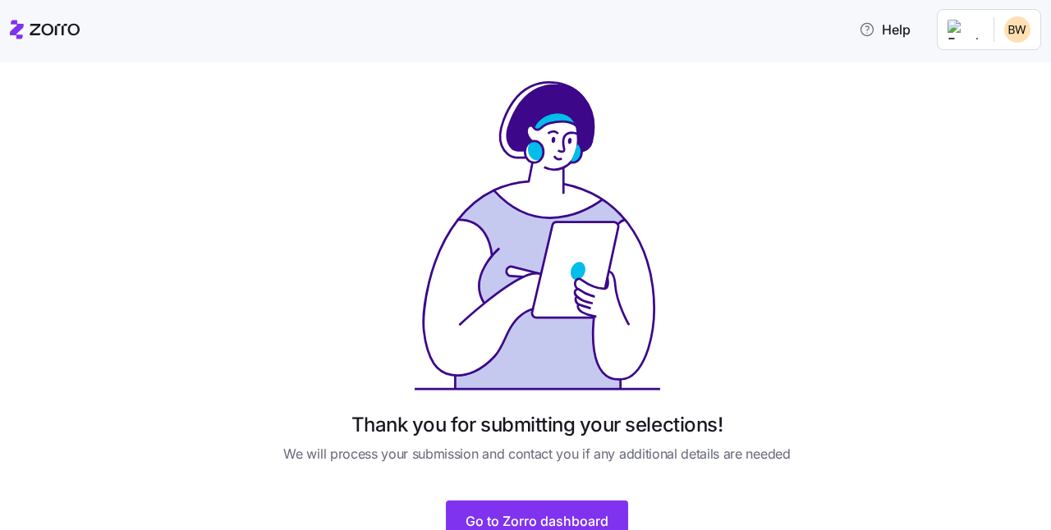
scroll to position [80, 0]
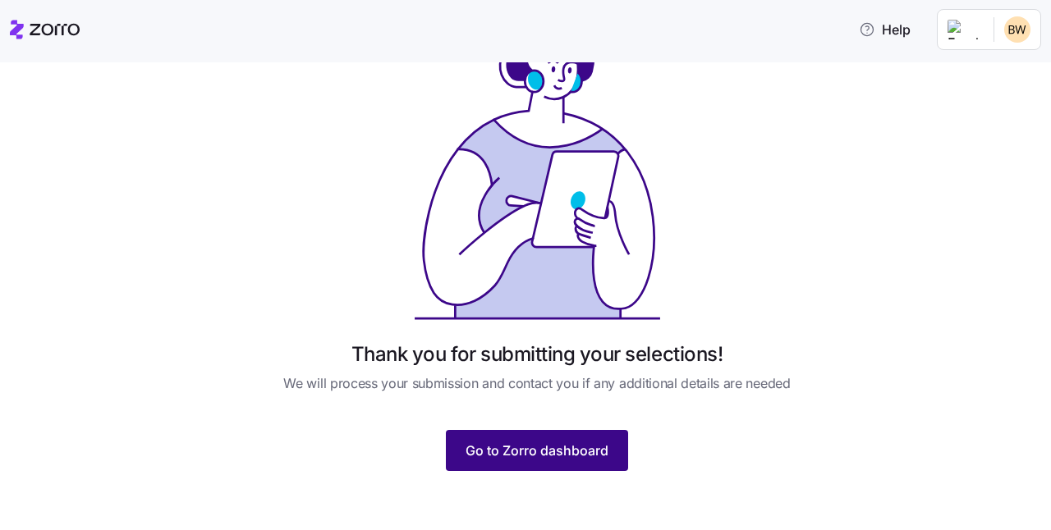
click at [521, 447] on span "Go to Zorro dashboard" at bounding box center [537, 451] width 143 height 20
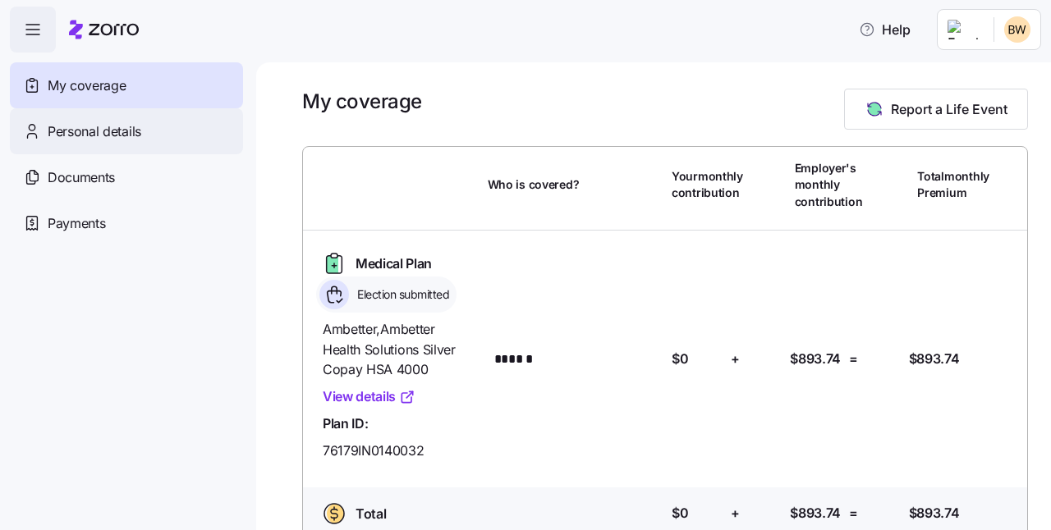
click at [126, 126] on span "Personal details" at bounding box center [95, 132] width 94 height 21
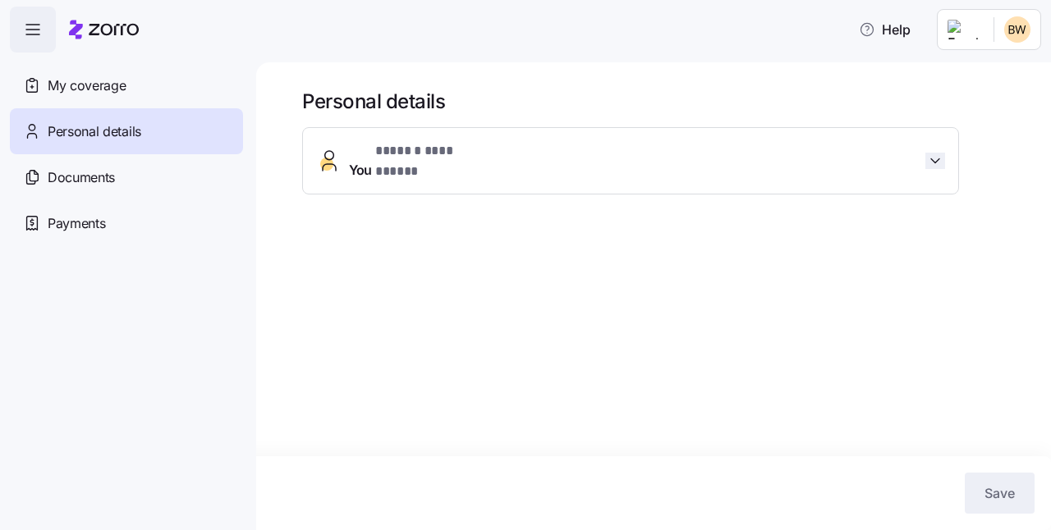
click at [935, 158] on icon "button" at bounding box center [935, 160] width 8 height 4
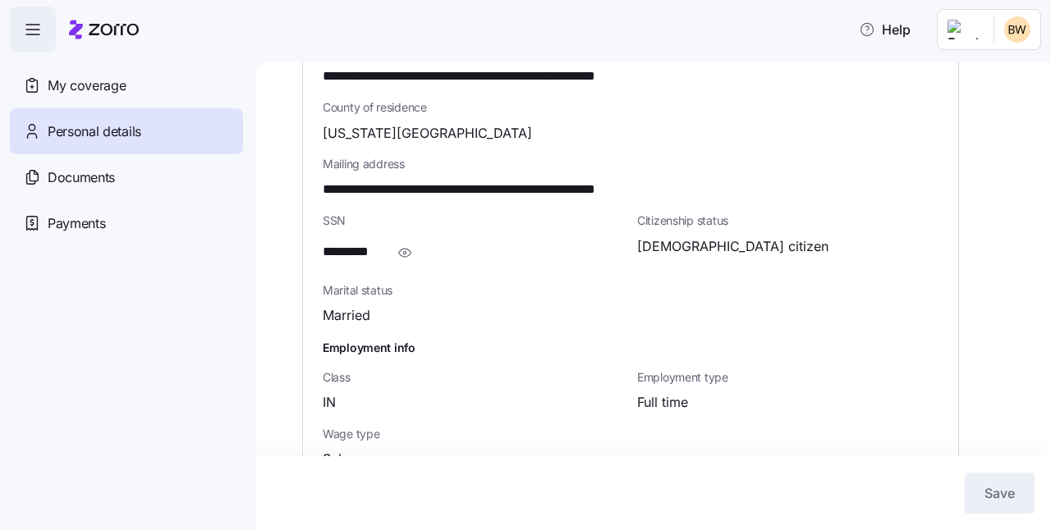
scroll to position [573, 0]
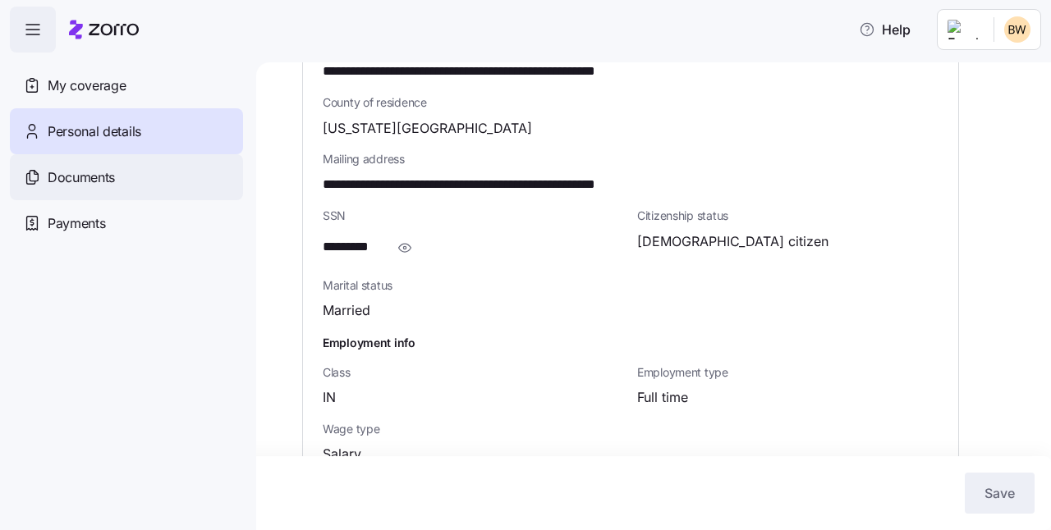
click at [93, 182] on span "Documents" at bounding box center [81, 178] width 67 height 21
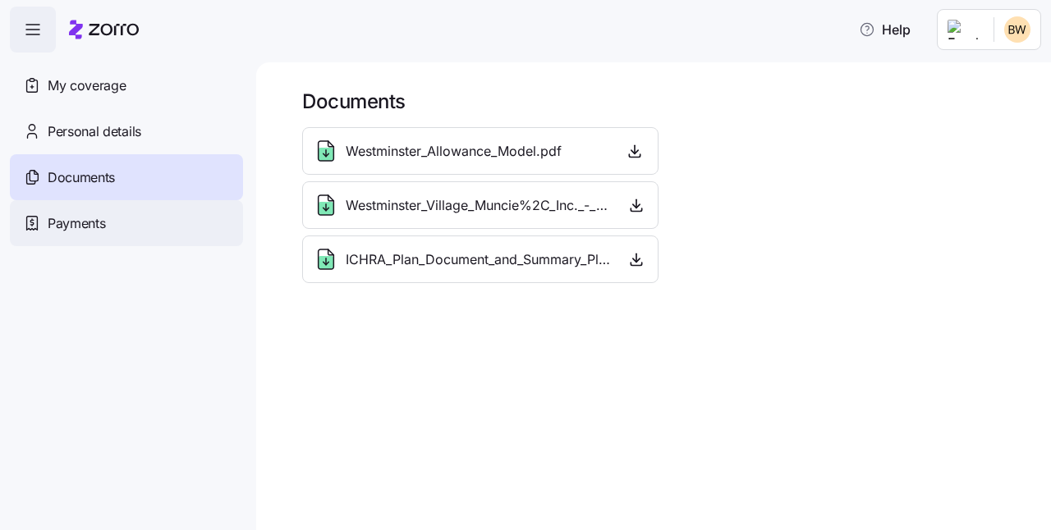
click at [73, 223] on span "Payments" at bounding box center [76, 224] width 57 height 21
